Goal: Find specific page/section: Find specific page/section

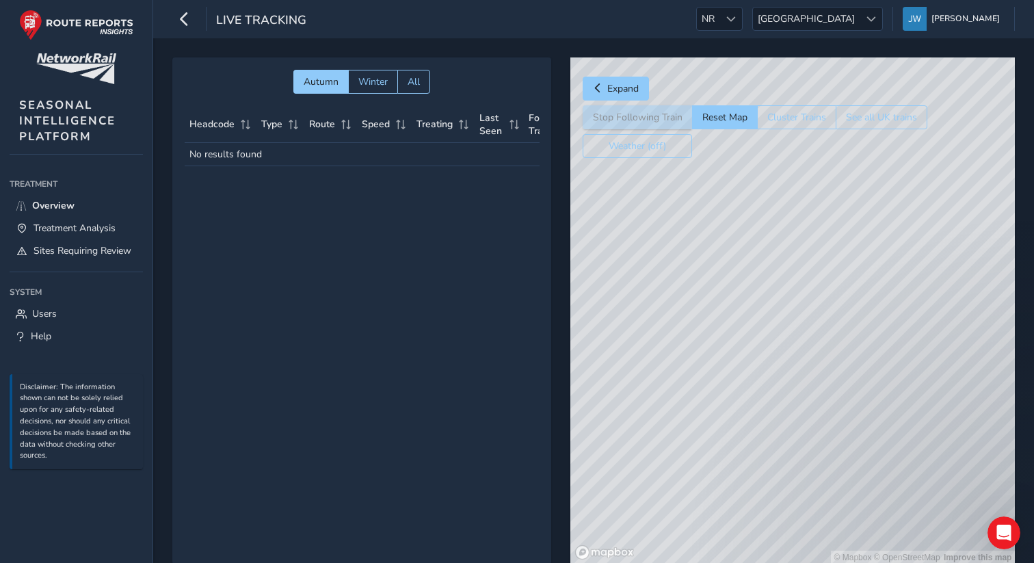
click at [802, 33] on div "Live Tracking NR NR [GEOGRAPHIC_DATA] [GEOGRAPHIC_DATA] [PERSON_NAME] Colour Sc…" at bounding box center [593, 19] width 881 height 38
click at [736, 22] on span at bounding box center [731, 19] width 10 height 10
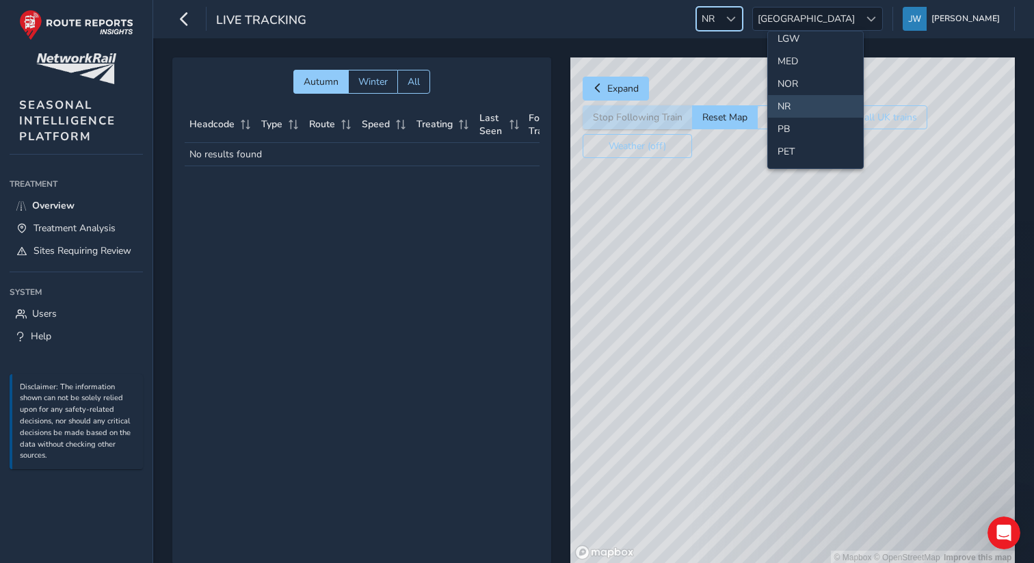
scroll to position [418, 0]
click at [793, 77] on li "NOR" at bounding box center [815, 81] width 95 height 23
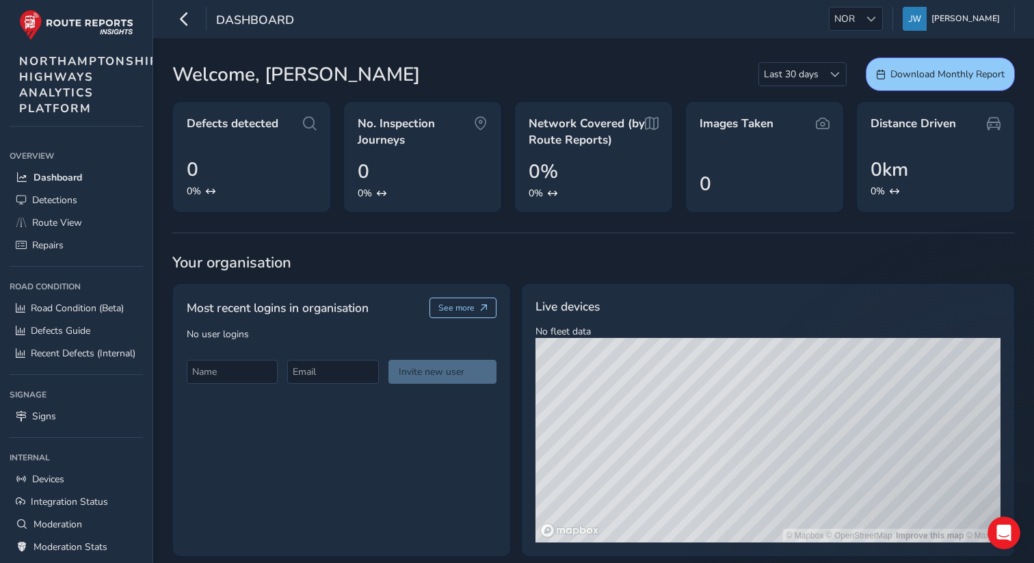
scroll to position [13, 0]
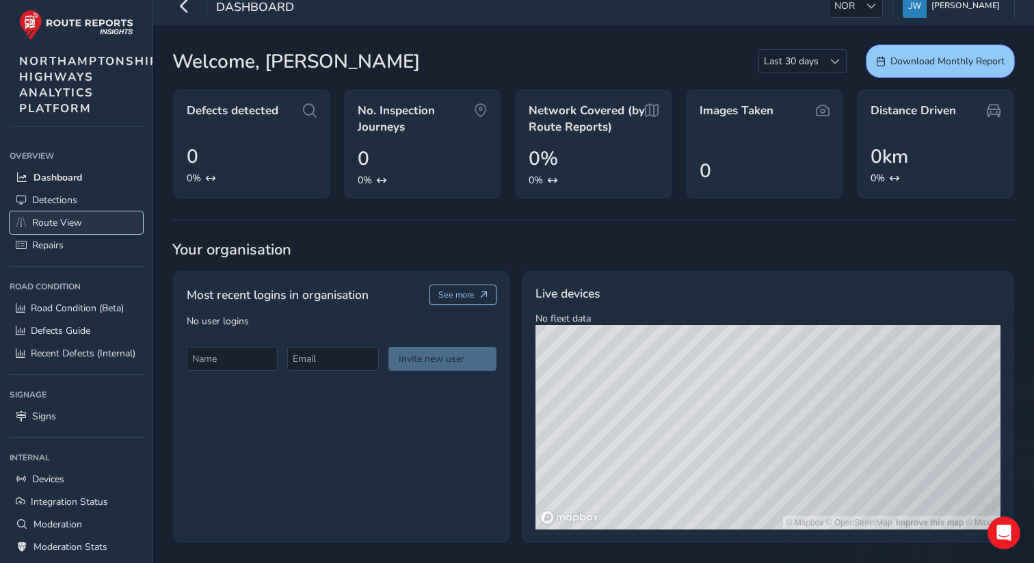
click at [60, 222] on span "Route View" at bounding box center [57, 222] width 50 height 13
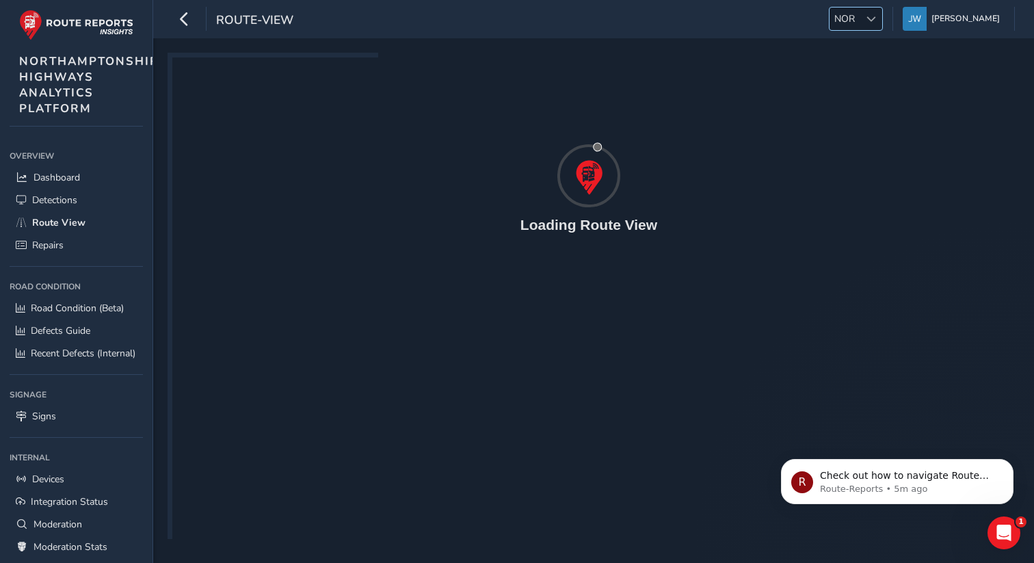
click at [860, 23] on span "NOR" at bounding box center [845, 19] width 30 height 23
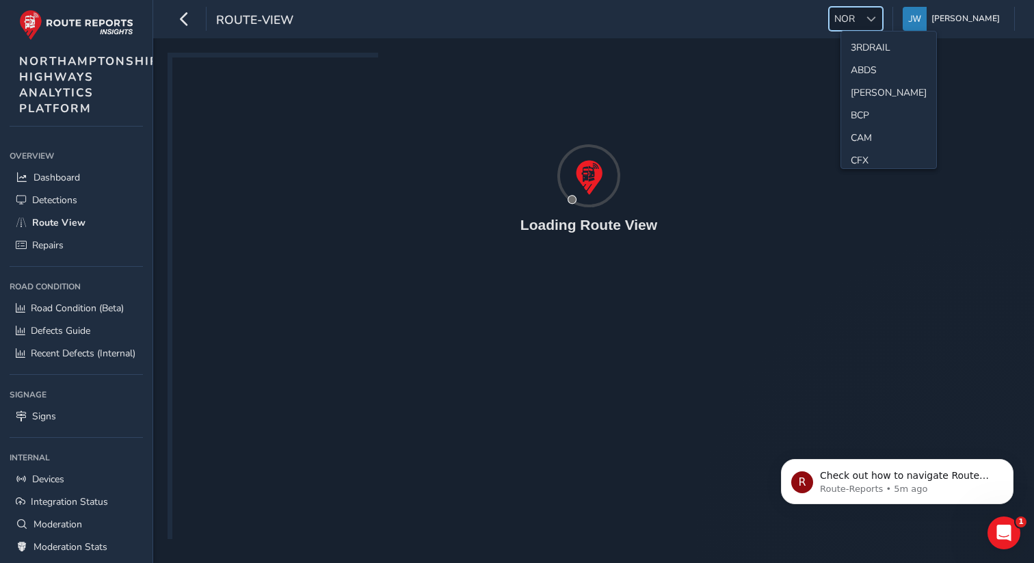
scroll to position [342, 0]
click at [861, 154] on li "NOR" at bounding box center [888, 157] width 95 height 23
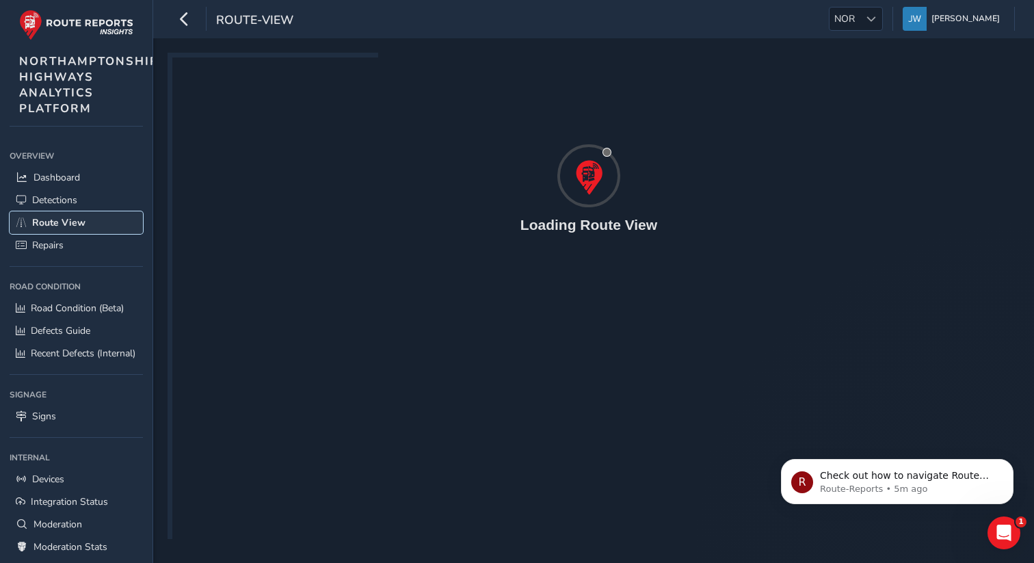
click at [50, 227] on span "Route View" at bounding box center [58, 222] width 53 height 13
click at [48, 202] on span "Detections" at bounding box center [54, 200] width 45 height 13
click at [46, 227] on span "Route View" at bounding box center [57, 222] width 50 height 13
click at [74, 181] on span "Dashboard" at bounding box center [57, 177] width 47 height 13
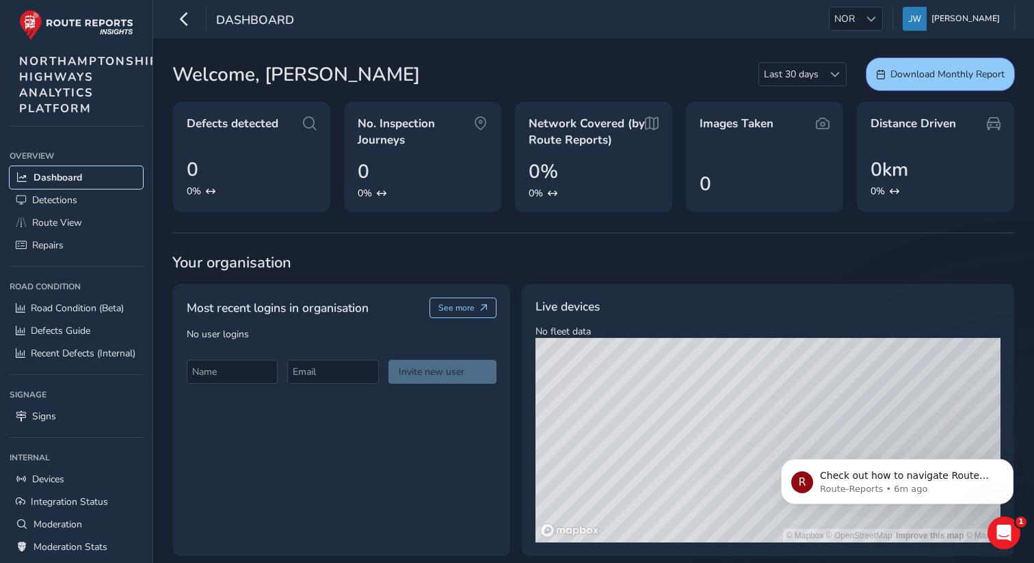
scroll to position [13, 0]
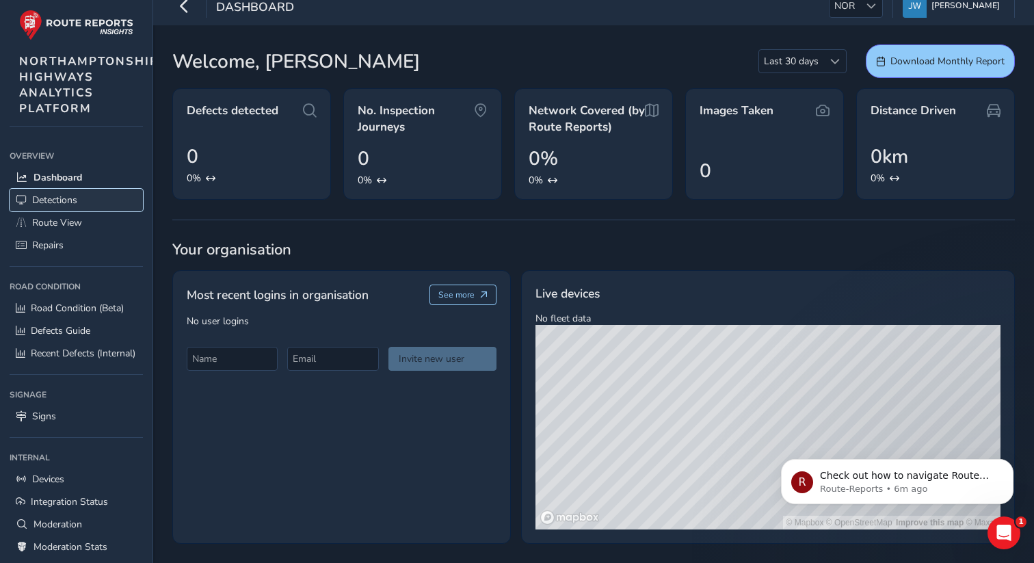
click at [50, 199] on span "Detections" at bounding box center [54, 200] width 45 height 13
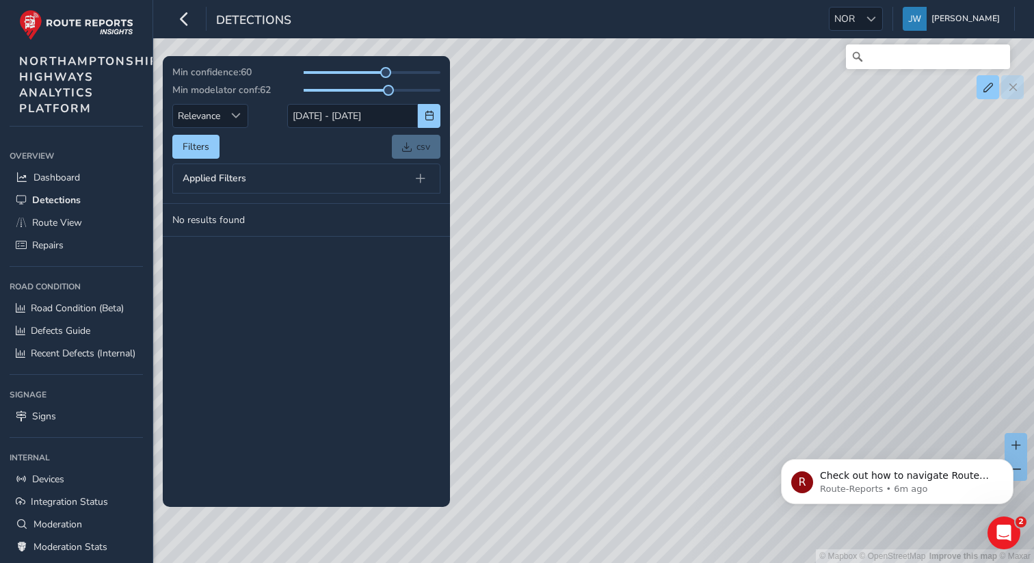
click at [1008, 447] on div "R Check out how to navigate Route View here! Route-Reports • 6m ago" at bounding box center [897, 418] width 252 height 171
click at [1008, 444] on div "R Check out how to navigate Route View here! Route-Reports • 6m ago" at bounding box center [897, 418] width 252 height 171
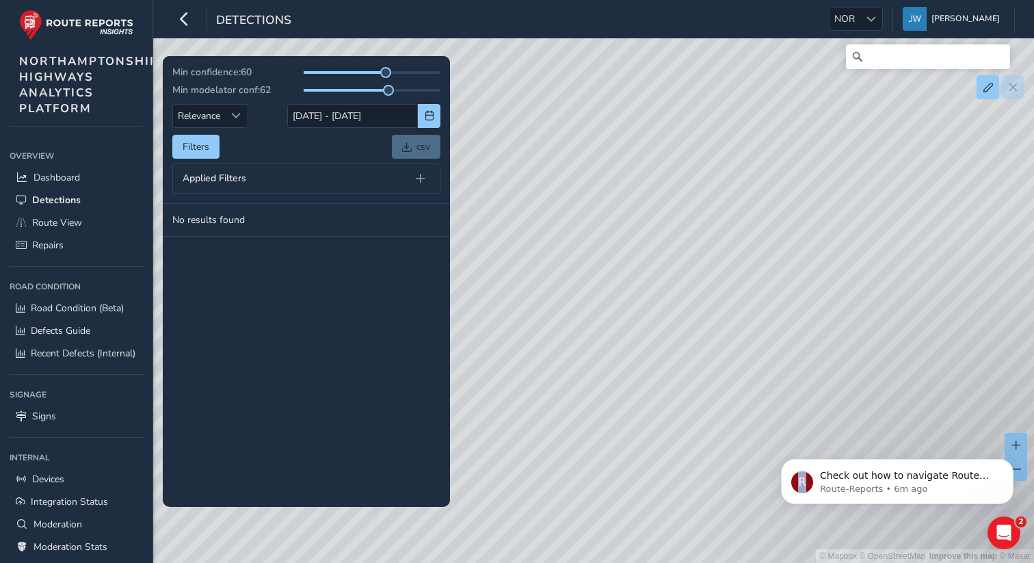
click at [1008, 444] on div "R Check out how to navigate Route View here! Route-Reports • 6m ago" at bounding box center [897, 418] width 252 height 171
click at [1010, 466] on icon "Dismiss notification" at bounding box center [1010, 463] width 8 height 8
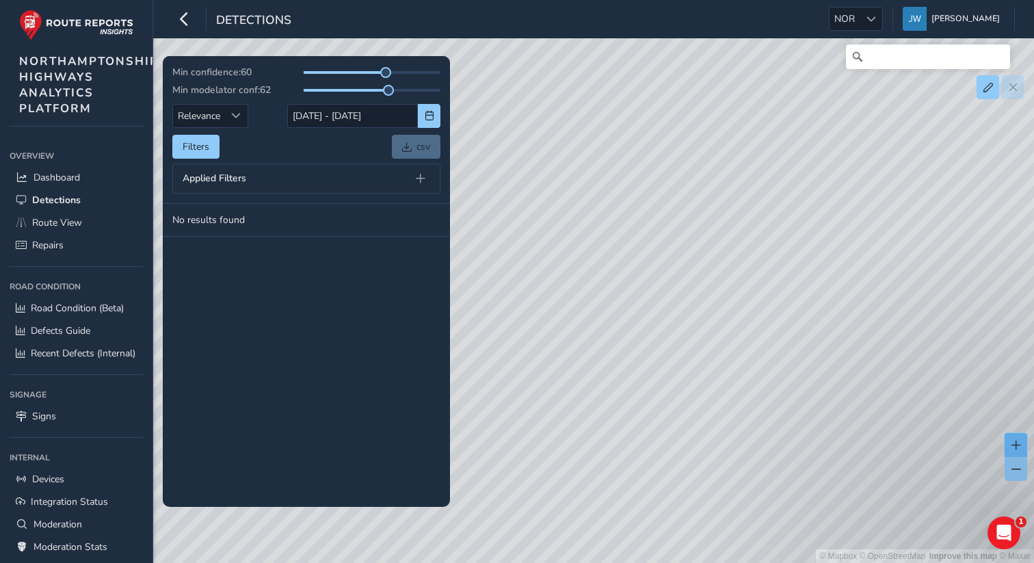
click at [1015, 449] on span at bounding box center [1017, 445] width 10 height 10
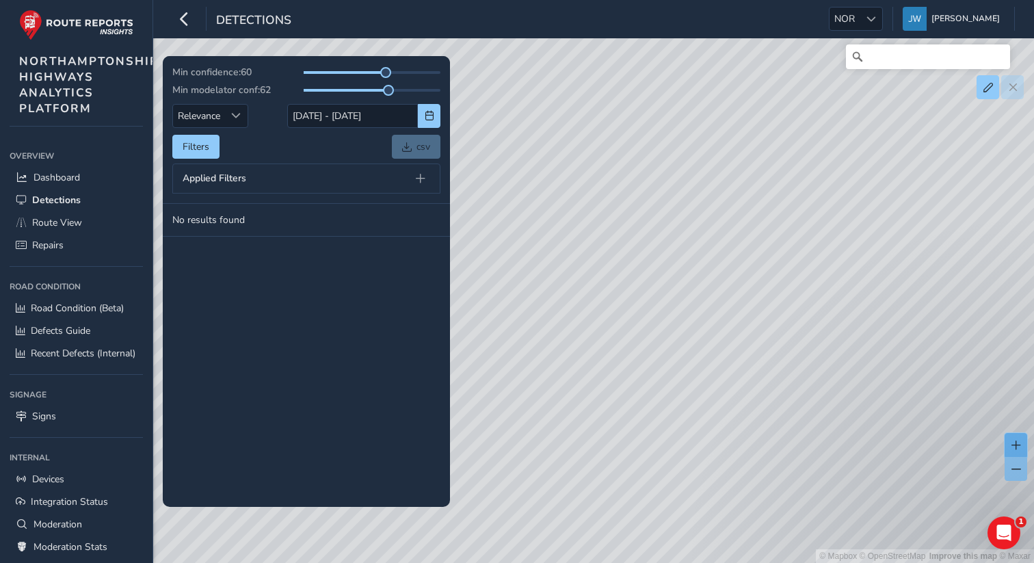
click at [1015, 449] on span at bounding box center [1017, 445] width 10 height 10
drag, startPoint x: 761, startPoint y: 398, endPoint x: 617, endPoint y: 343, distance: 153.9
click at [617, 343] on div "© Mapbox © OpenStreetMap Improve this map © Maxar" at bounding box center [517, 281] width 1034 height 563
click at [1021, 445] on button at bounding box center [1016, 445] width 23 height 24
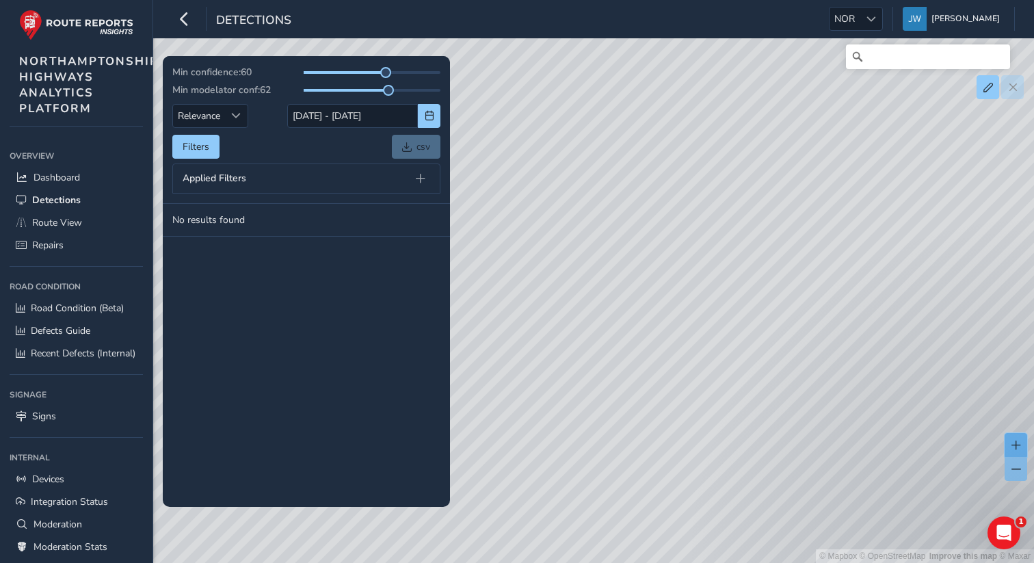
click at [1021, 445] on button at bounding box center [1016, 445] width 23 height 24
drag, startPoint x: 888, startPoint y: 392, endPoint x: 731, endPoint y: 261, distance: 204.9
click at [731, 261] on div "© Mapbox © OpenStreetMap Improve this map © Maxar" at bounding box center [517, 281] width 1034 height 563
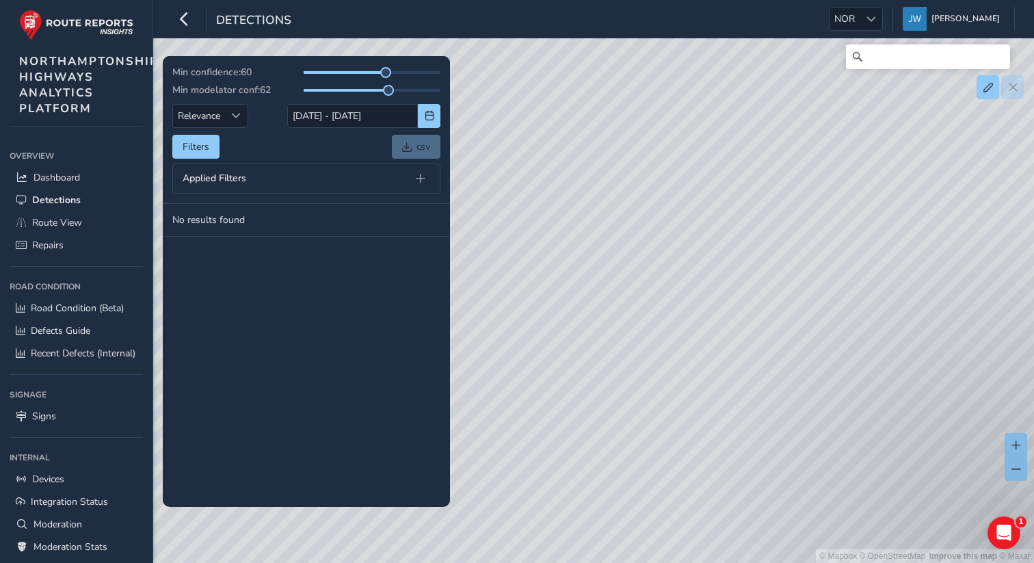
drag, startPoint x: 854, startPoint y: 369, endPoint x: 849, endPoint y: 297, distance: 72.6
click at [849, 297] on div "© Mapbox © OpenStreetMap Improve this map © Maxar" at bounding box center [517, 281] width 1034 height 563
click at [1019, 443] on span at bounding box center [1017, 445] width 10 height 10
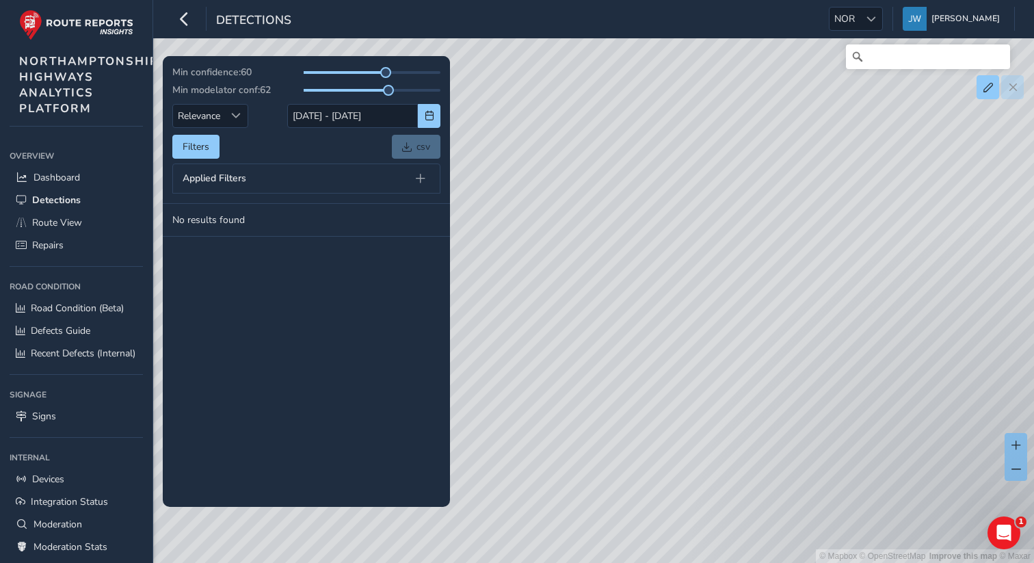
drag, startPoint x: 929, startPoint y: 334, endPoint x: 834, endPoint y: 391, distance: 111.1
click at [834, 391] on div "© Mapbox © OpenStreetMap Improve this map © Maxar" at bounding box center [517, 281] width 1034 height 563
drag, startPoint x: 830, startPoint y: 391, endPoint x: 728, endPoint y: 370, distance: 103.4
click at [728, 370] on div "© Mapbox © OpenStreetMap Improve this map © Maxar" at bounding box center [517, 281] width 1034 height 563
click at [197, 23] on div "Detections" at bounding box center [231, 19] width 119 height 24
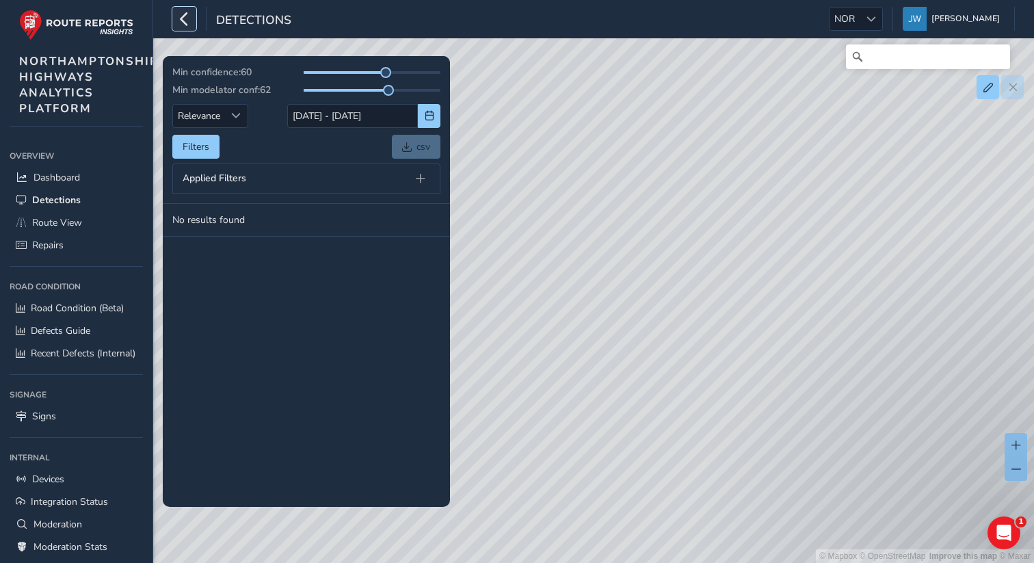
click at [182, 20] on icon "button" at bounding box center [184, 19] width 14 height 24
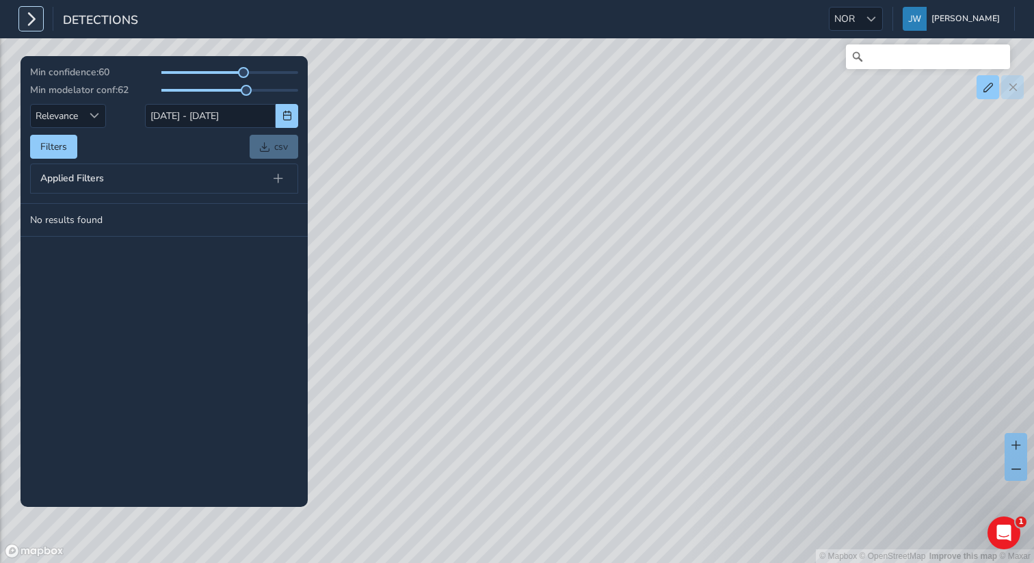
click at [31, 23] on icon "button" at bounding box center [31, 19] width 14 height 24
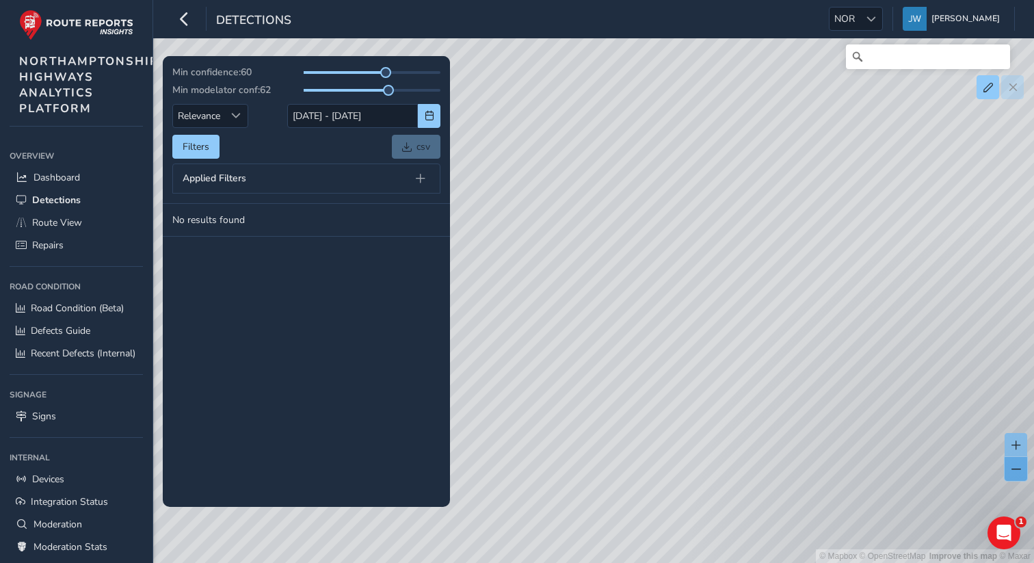
click at [1024, 477] on button at bounding box center [1016, 469] width 23 height 24
click at [1015, 476] on button at bounding box center [1016, 469] width 23 height 24
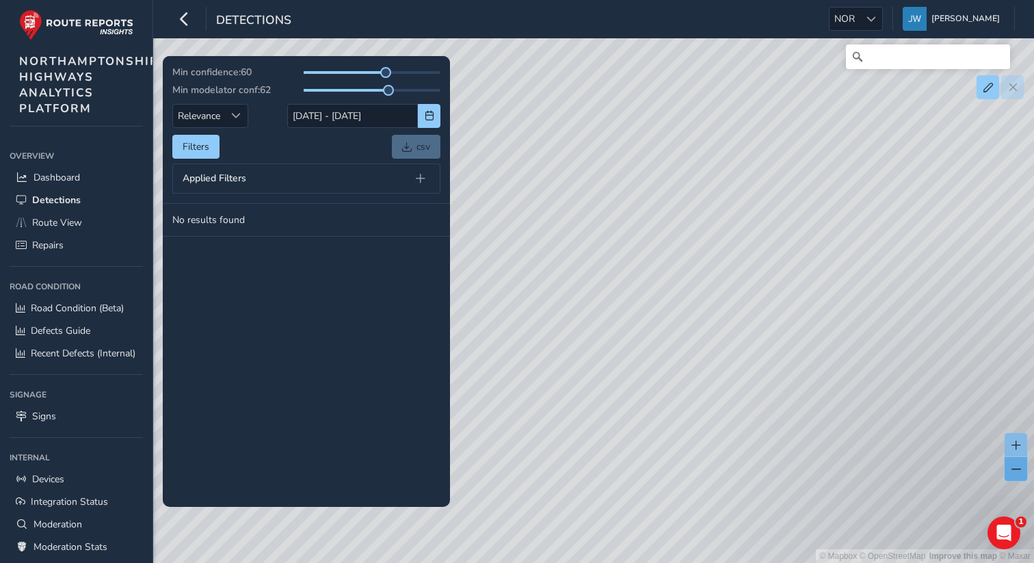
click at [1015, 476] on button at bounding box center [1016, 469] width 23 height 24
drag, startPoint x: 800, startPoint y: 414, endPoint x: 938, endPoint y: 425, distance: 138.6
click at [938, 425] on div "© Mapbox © OpenStreetMap Improve this map © Maxar" at bounding box center [517, 281] width 1034 height 563
